Goal: Find specific page/section: Find specific page/section

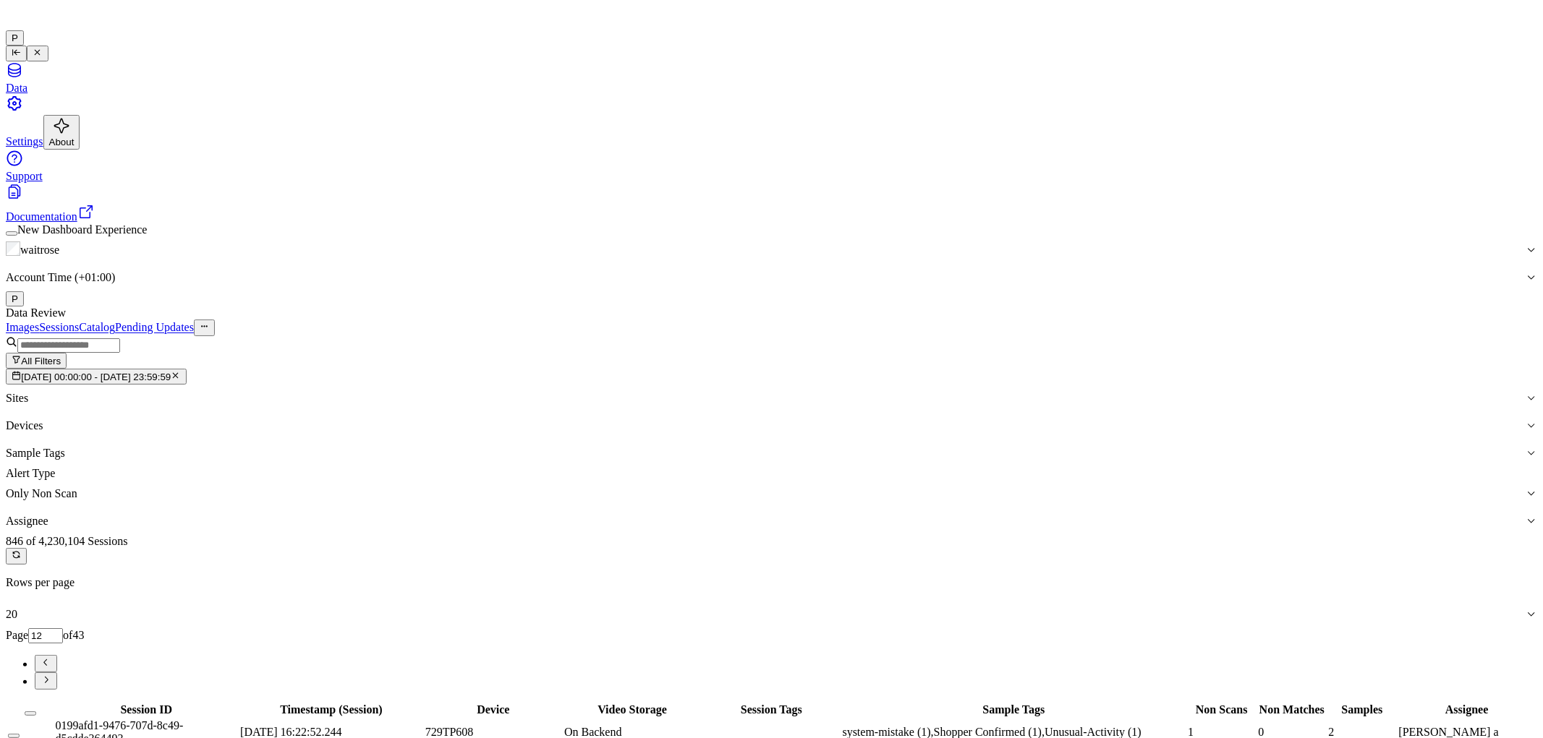
click at [180, 371] on icon "button" at bounding box center [175, 375] width 9 height 9
type input "1"
click at [46, 372] on span "Dates" at bounding box center [33, 377] width 25 height 11
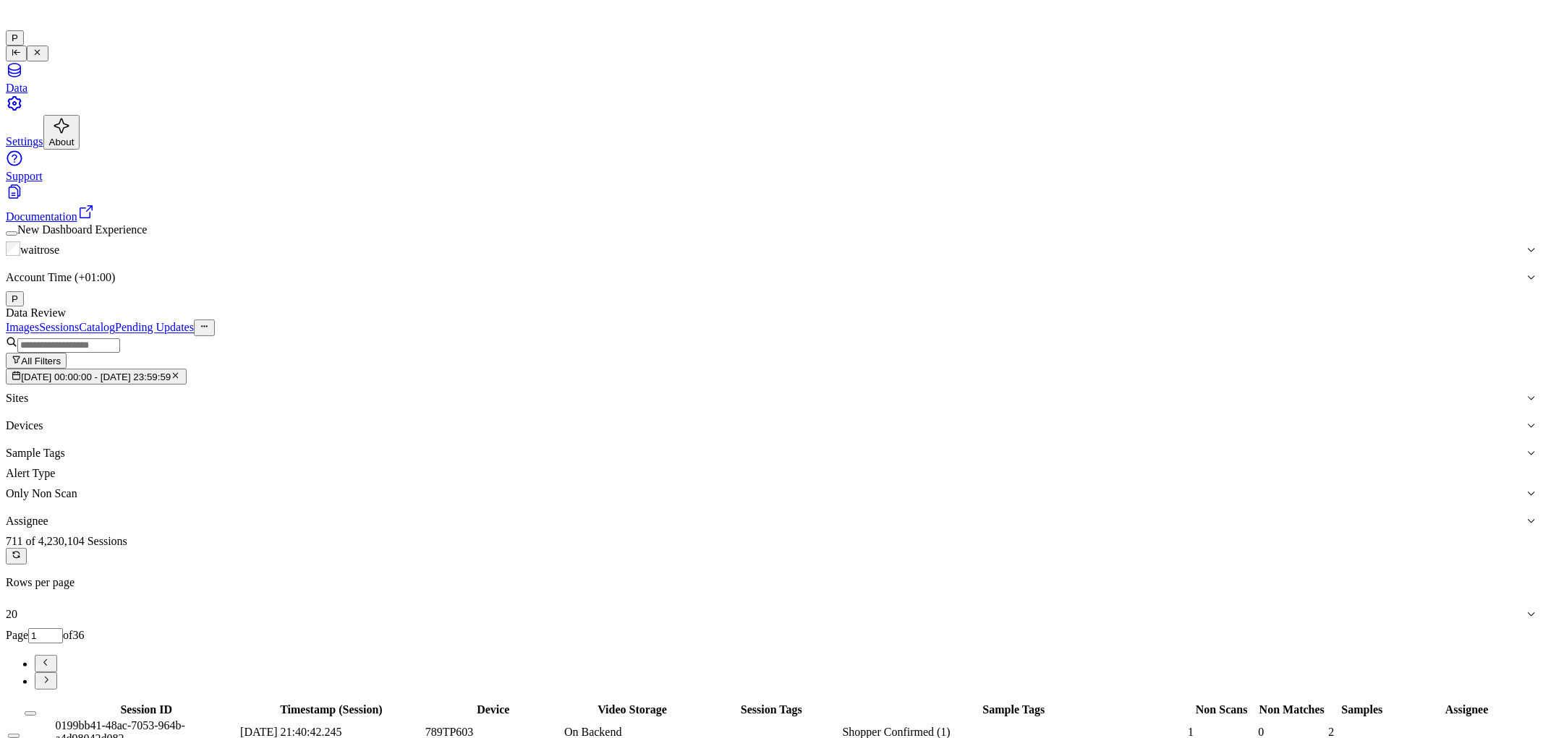
scroll to position [341, 0]
click at [51, 675] on icon "Go to next page" at bounding box center [45, 680] width 11 height 11
type input "2"
click at [1088, 320] on div "Images Sessions Catalog Pending Updates" at bounding box center [771, 328] width 1531 height 16
click at [51, 657] on icon "Go to previous page" at bounding box center [45, 662] width 11 height 11
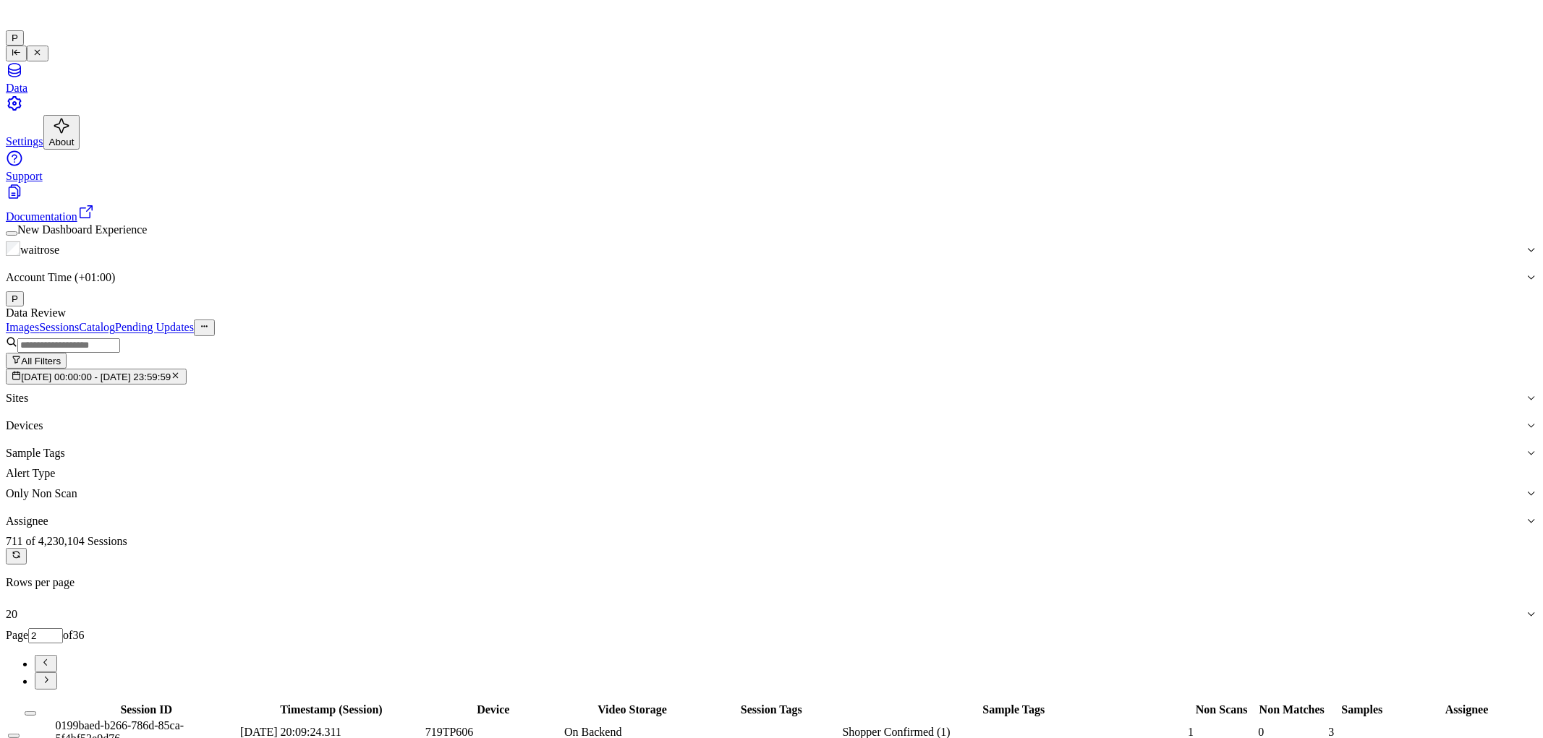
type input "1"
click at [1140, 320] on div "Images Sessions Catalog Pending Updates" at bounding box center [771, 328] width 1531 height 16
click at [179, 373] on icon "button" at bounding box center [176, 375] width 5 height 5
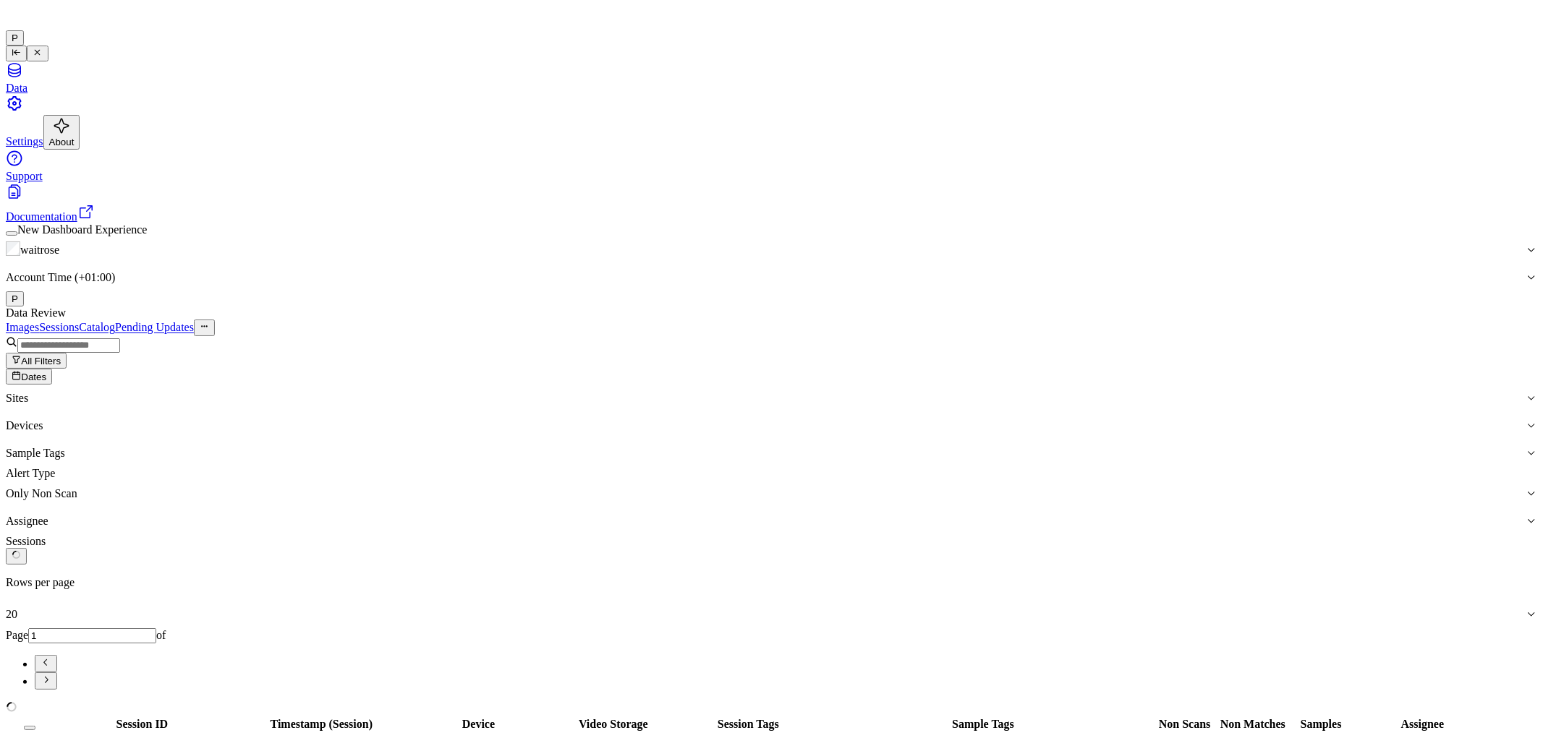
click at [46, 372] on span "Dates" at bounding box center [33, 377] width 25 height 11
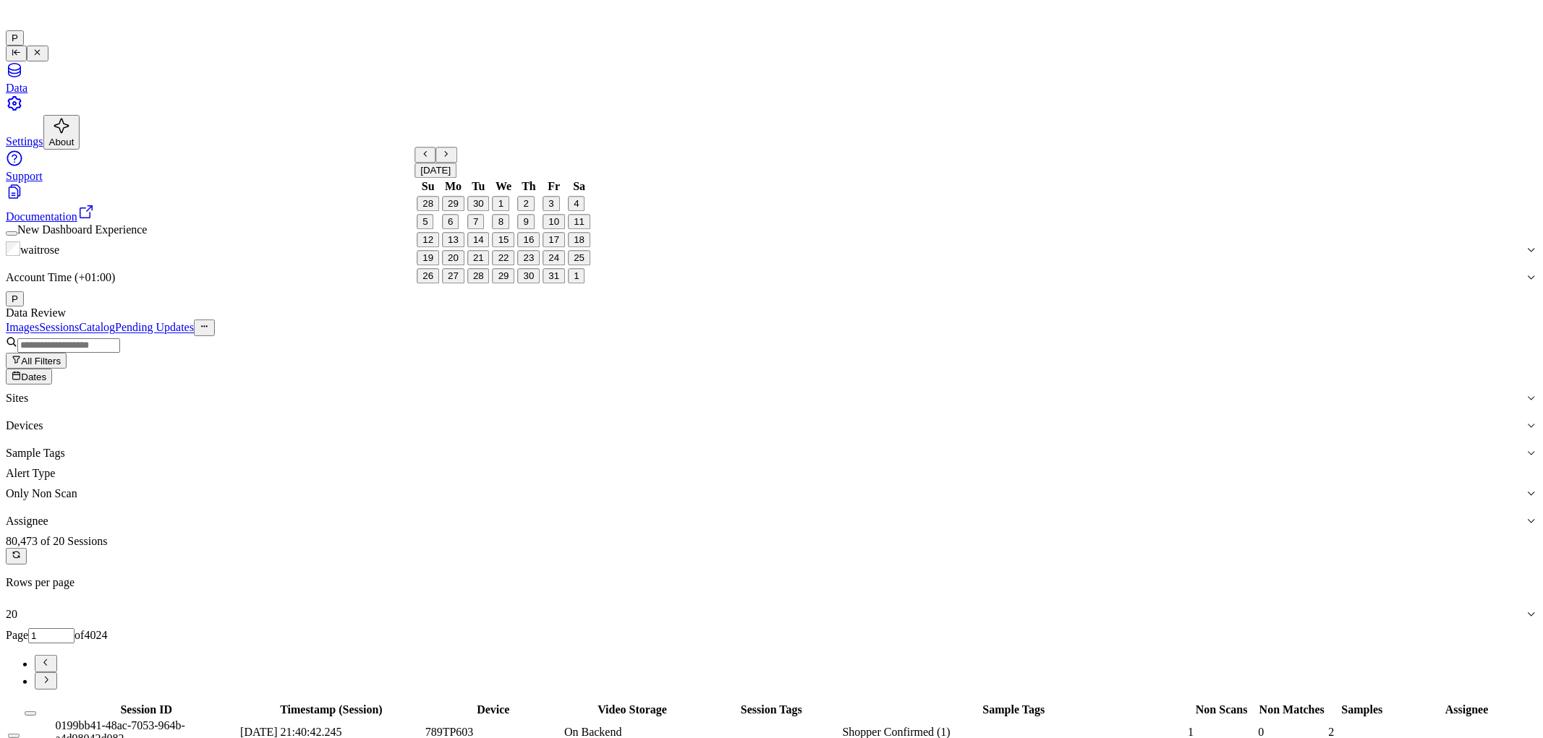
click at [433, 230] on button "5" at bounding box center [425, 222] width 17 height 15
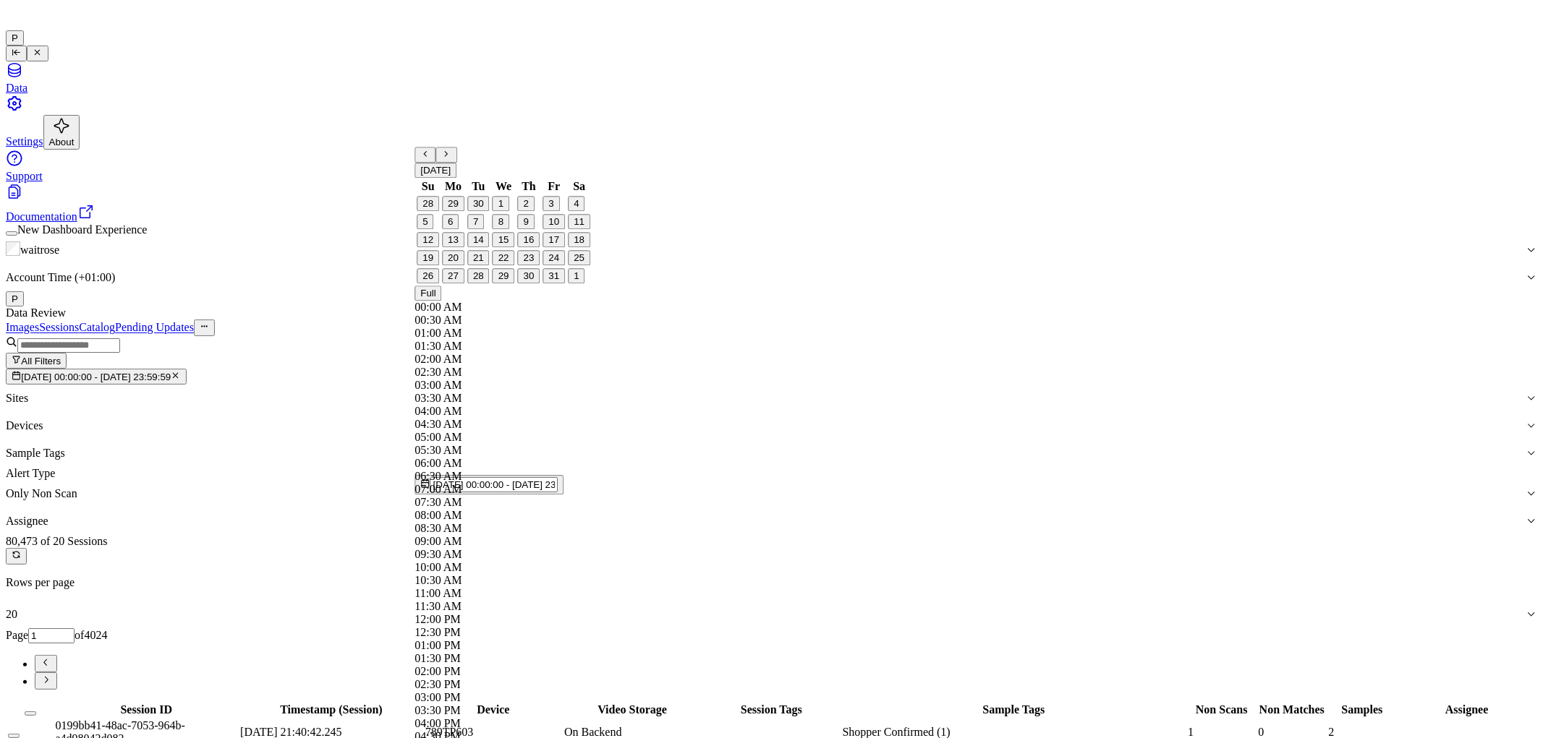
click at [577, 212] on button "4" at bounding box center [576, 204] width 17 height 15
click at [579, 212] on button "4" at bounding box center [576, 204] width 17 height 15
type input "[DATE] 00:00:00 - [DATE] 23:59:59"
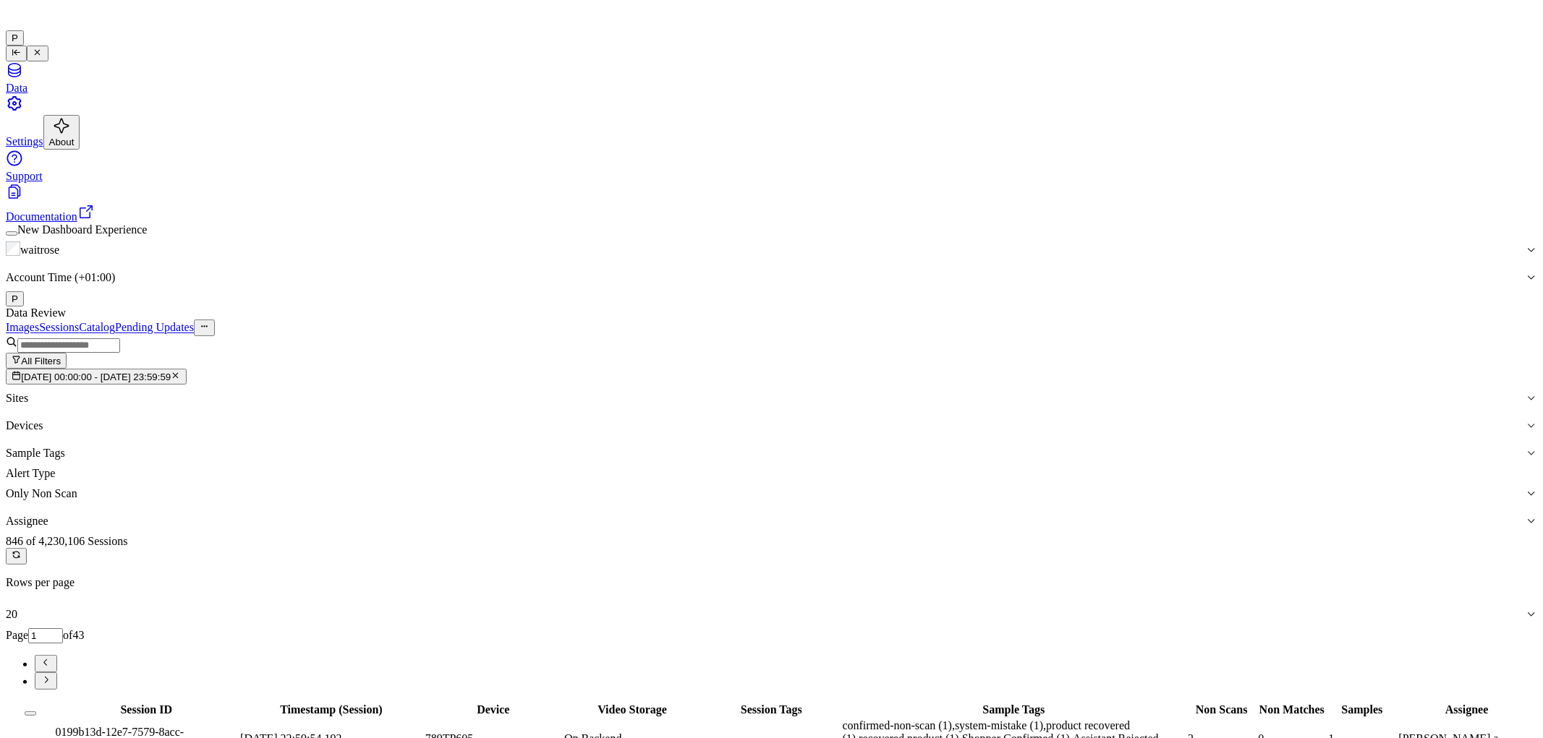
click at [1065, 307] on div "Data Review" at bounding box center [771, 313] width 1531 height 13
